Goal: Task Accomplishment & Management: Manage account settings

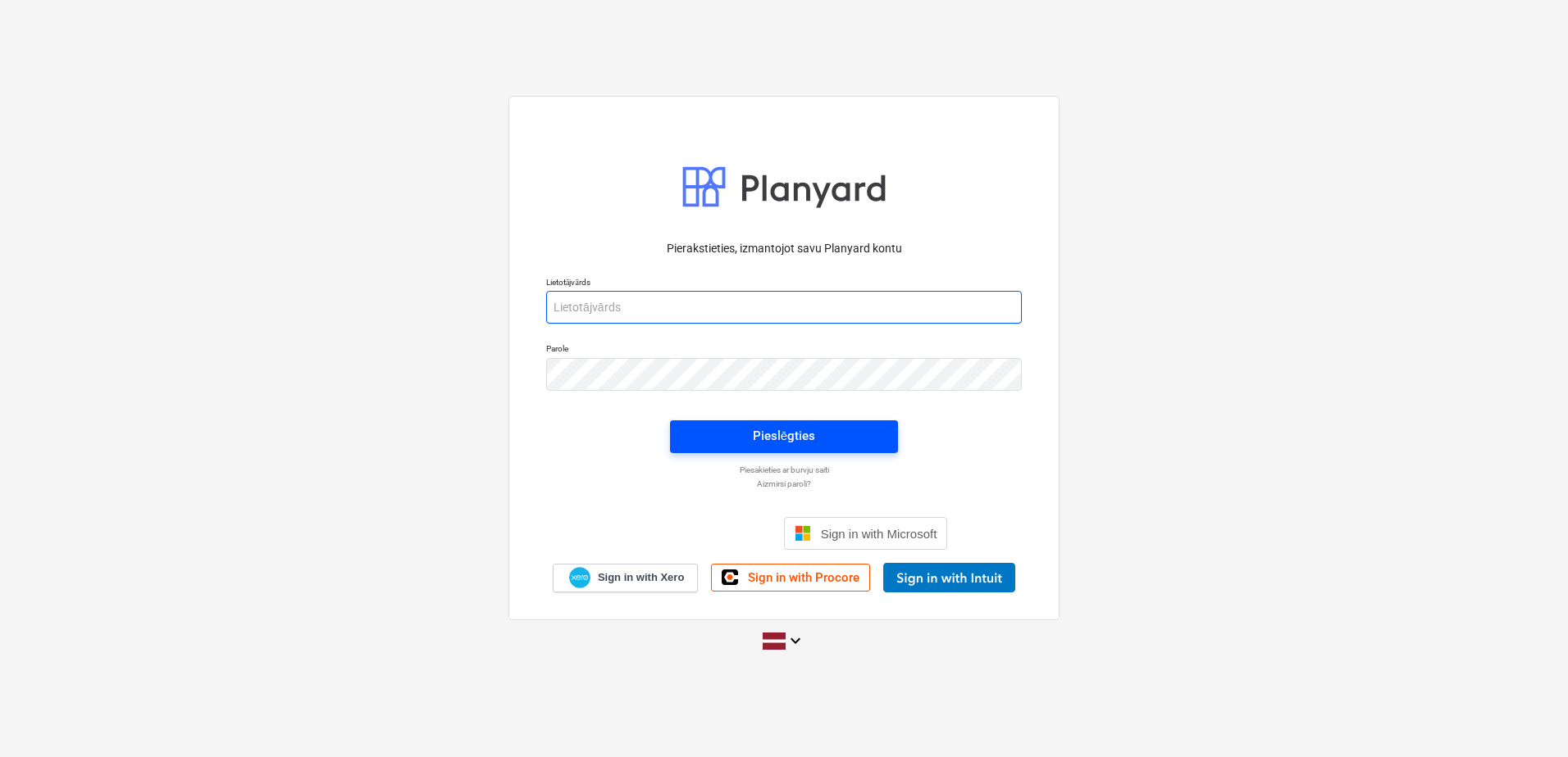
type input "[PERSON_NAME][EMAIL_ADDRESS][PERSON_NAME][DOMAIN_NAME]"
click at [797, 439] on div "Pieslēgties" at bounding box center [784, 436] width 62 height 22
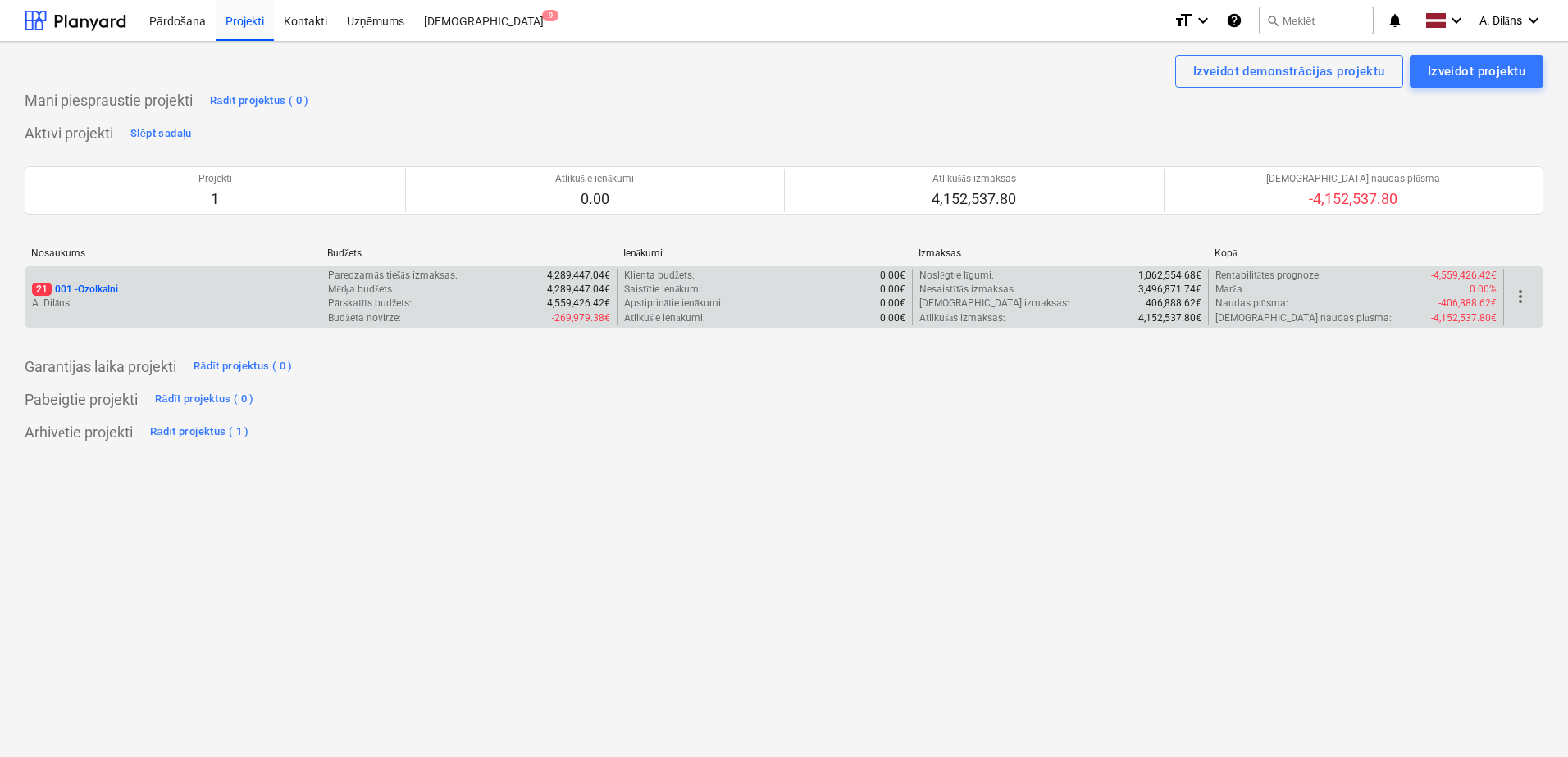
click at [244, 305] on p "A. Dilāns" at bounding box center [173, 303] width 282 height 14
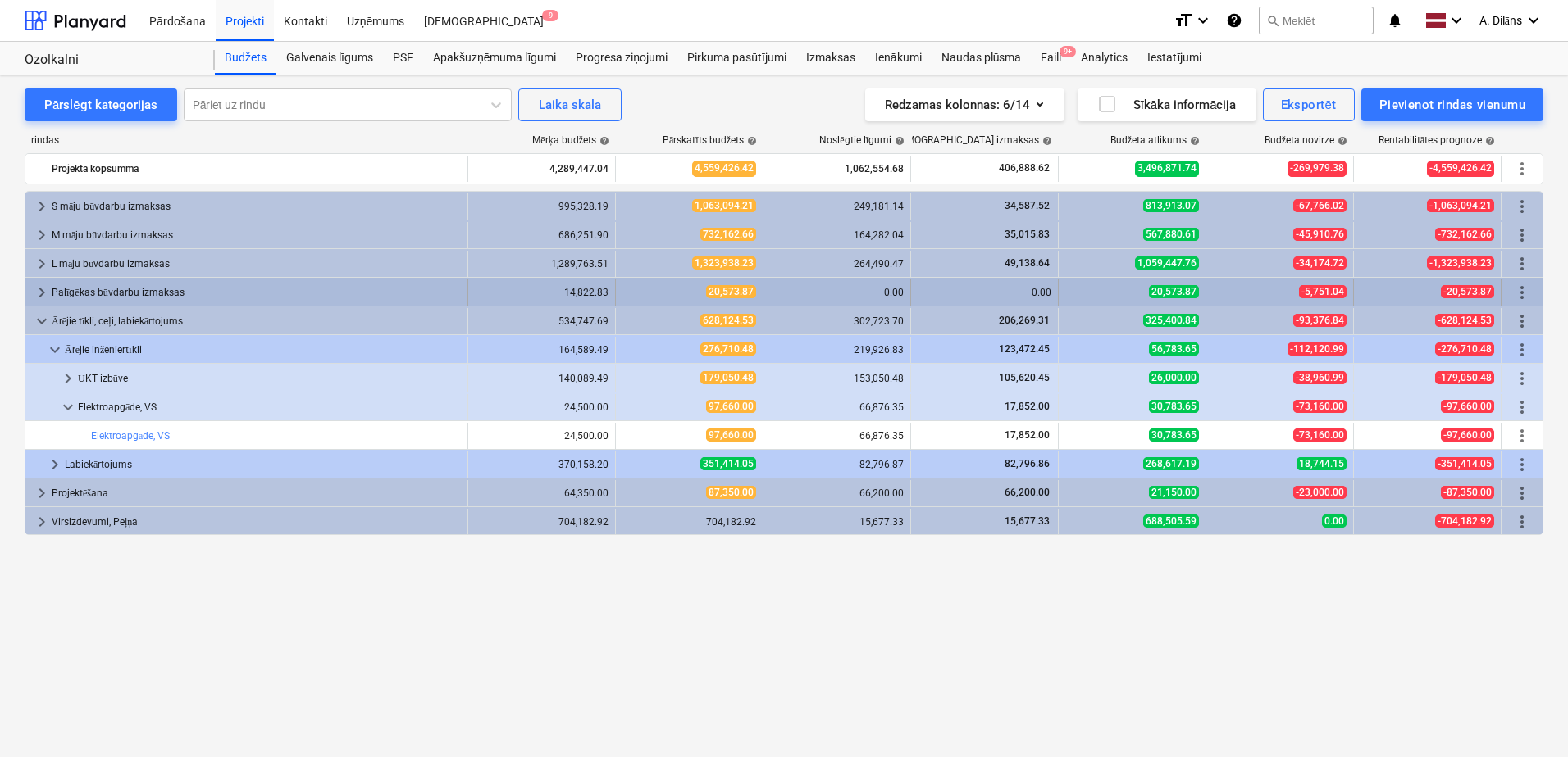
click at [34, 295] on span "keyboard_arrow_right" at bounding box center [41, 292] width 20 height 20
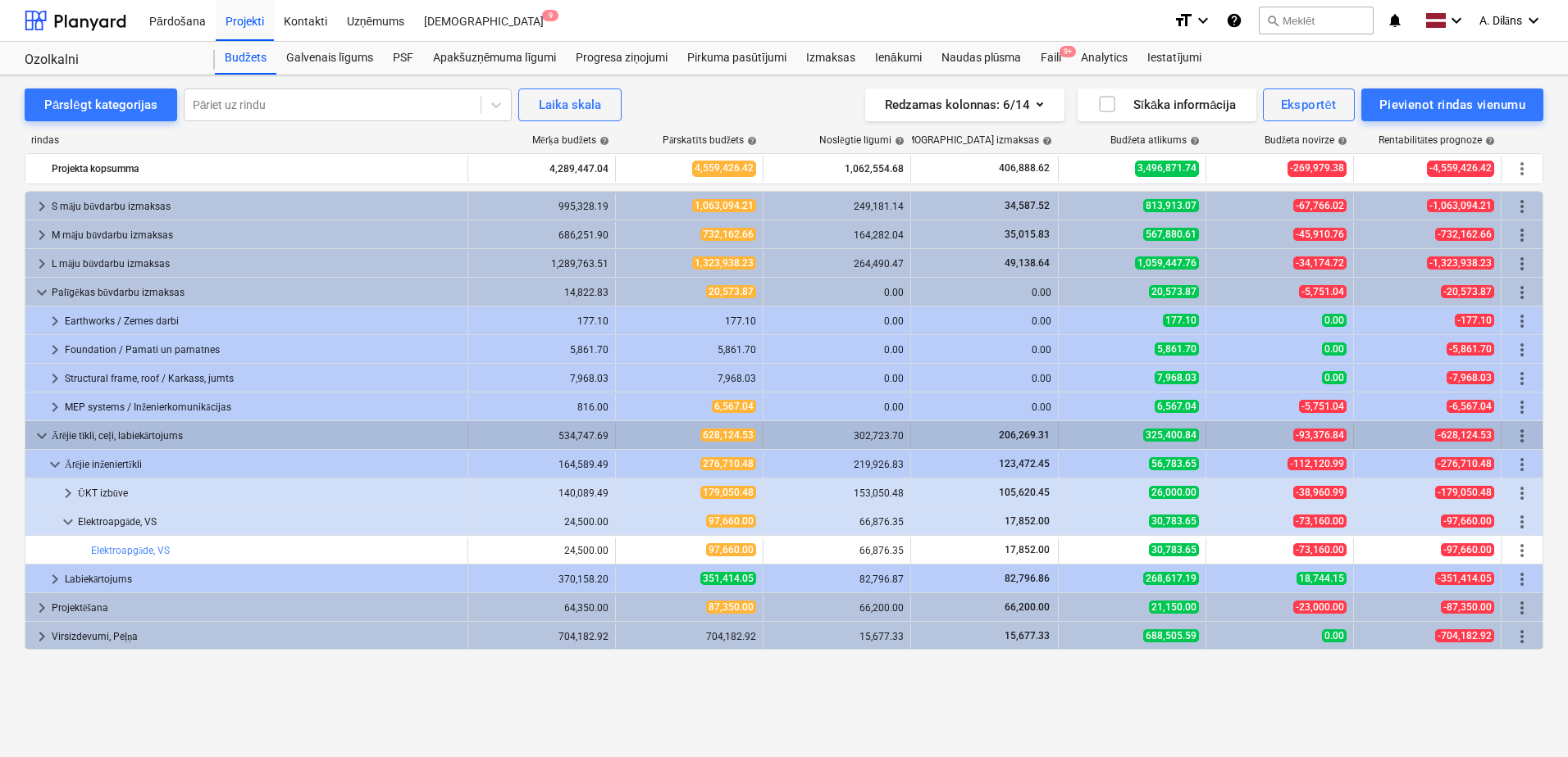
click at [44, 438] on span "keyboard_arrow_down" at bounding box center [41, 435] width 20 height 20
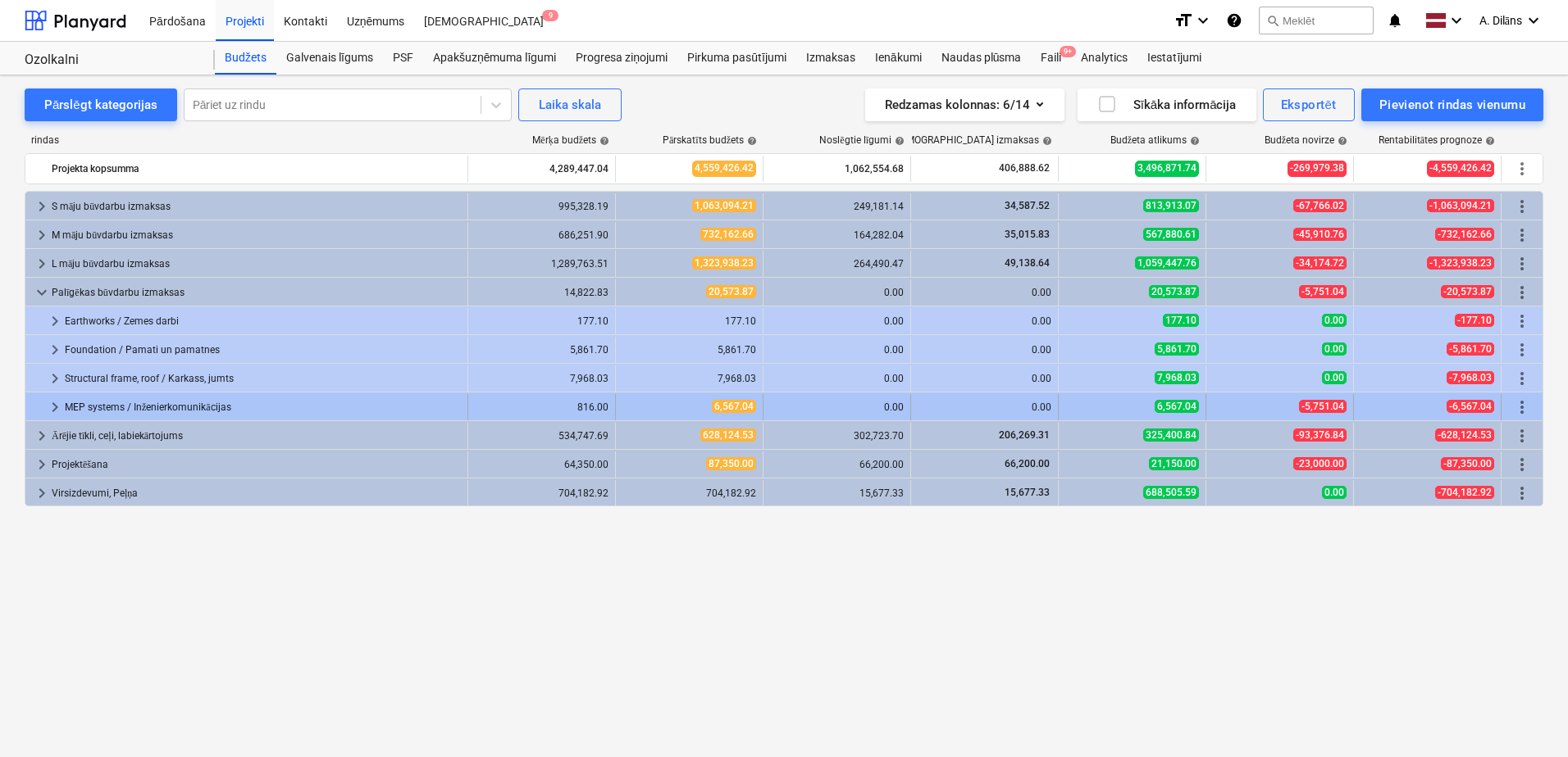
click at [53, 407] on span "keyboard_arrow_right" at bounding box center [54, 407] width 20 height 20
